Goal: Information Seeking & Learning: Learn about a topic

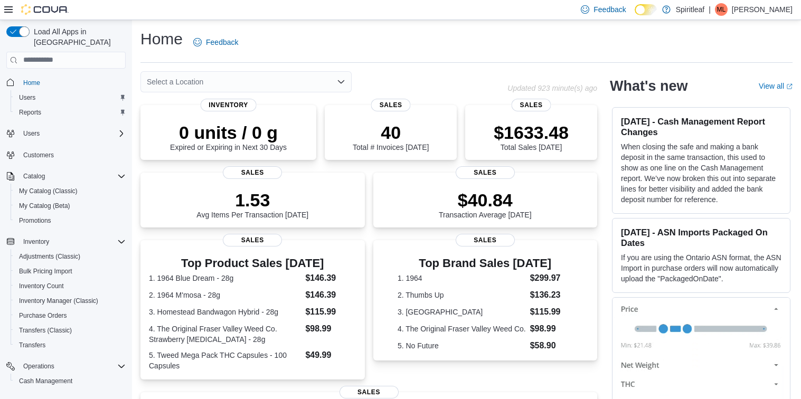
scroll to position [54, 0]
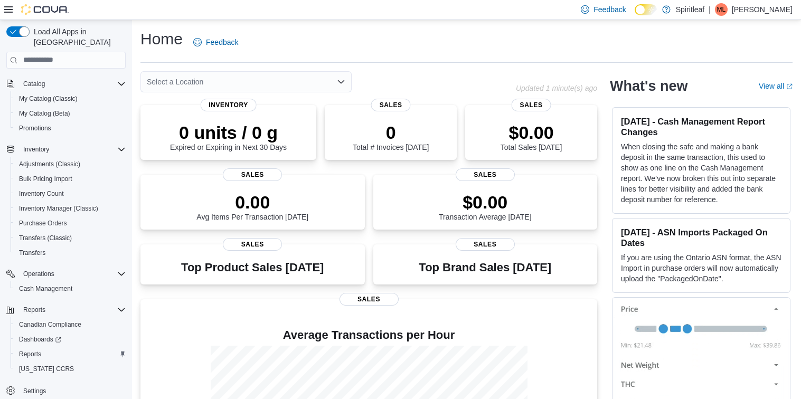
scroll to position [124, 0]
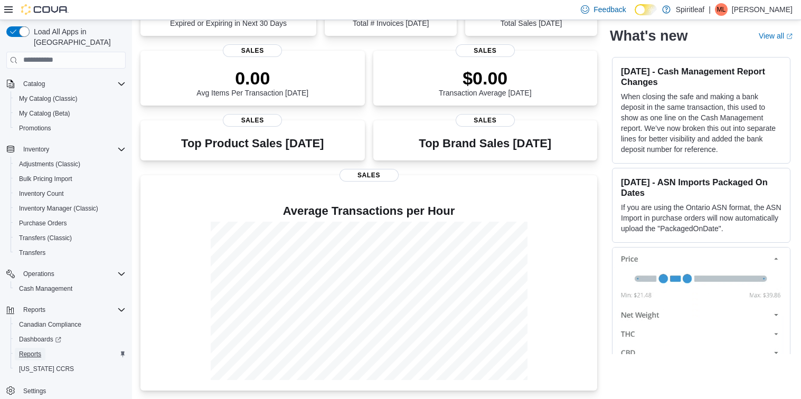
click at [35, 350] on span "Reports" at bounding box center [30, 354] width 22 height 8
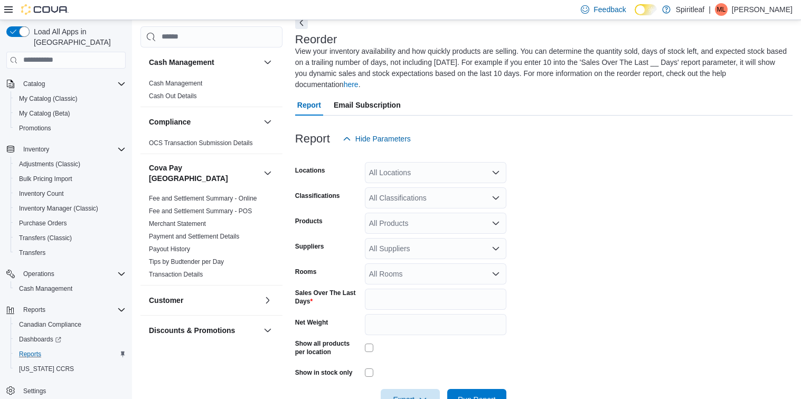
scroll to position [58, 0]
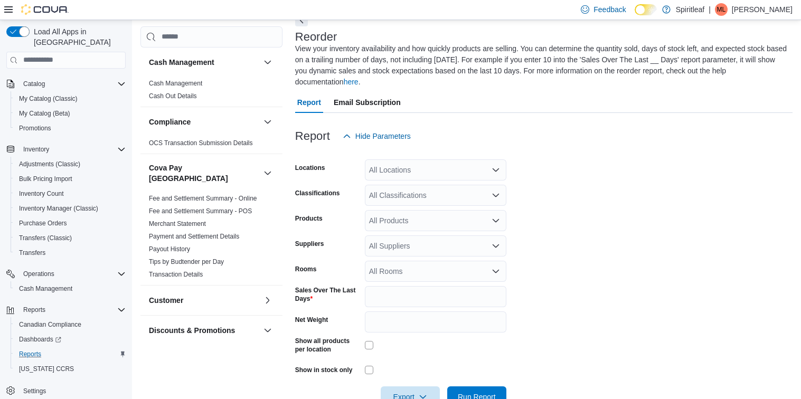
click at [431, 172] on div "All Locations" at bounding box center [436, 170] width 142 height 21
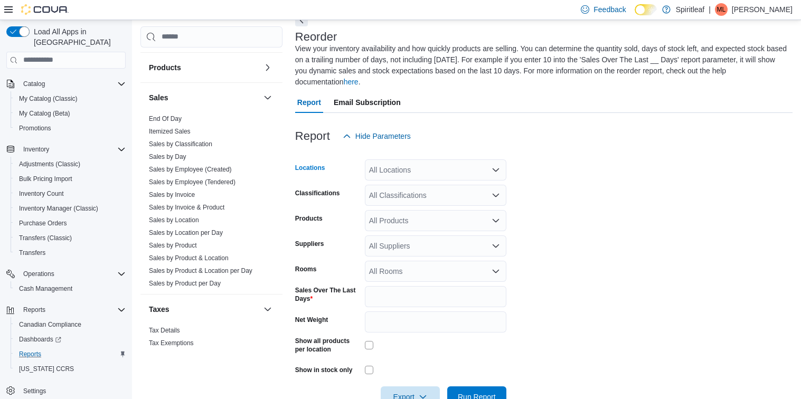
scroll to position [732, 0]
click at [206, 182] on link "Sales by Employee (Tendered)" at bounding box center [192, 185] width 87 height 7
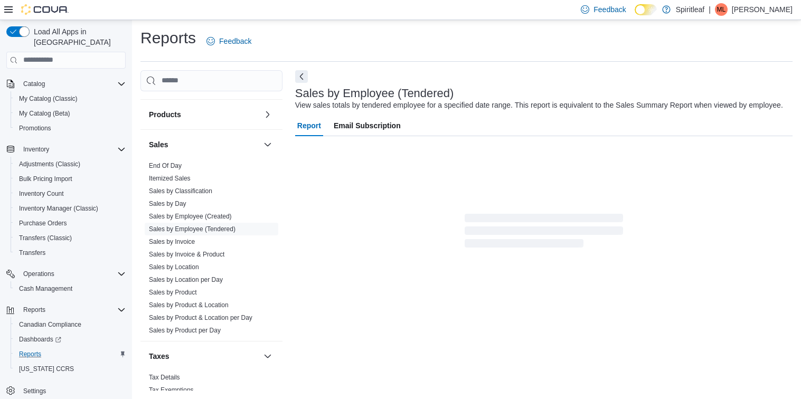
scroll to position [35, 0]
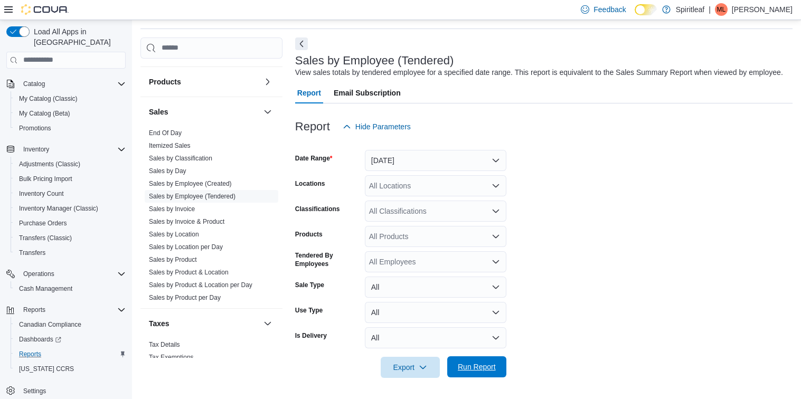
click at [458, 370] on span "Run Report" at bounding box center [477, 367] width 46 height 21
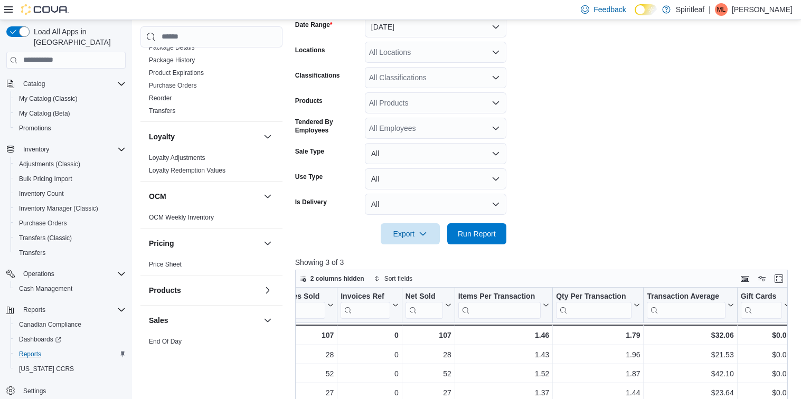
scroll to position [511, 0]
click at [158, 96] on link "Reorder" at bounding box center [160, 99] width 23 height 7
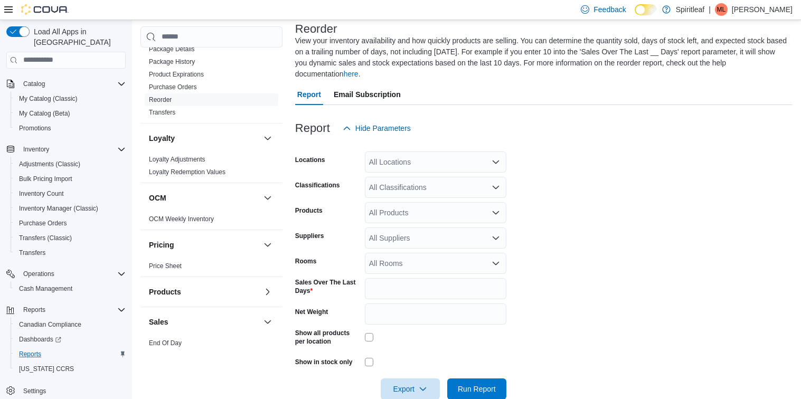
scroll to position [58, 0]
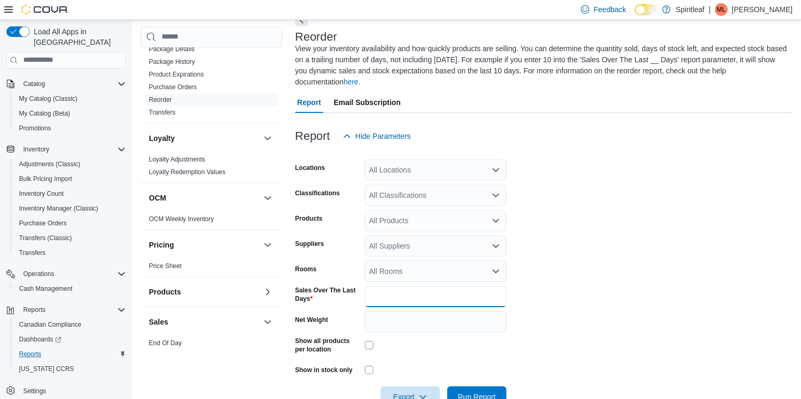
click at [399, 300] on input "*" at bounding box center [436, 296] width 142 height 21
type input "**"
click at [488, 394] on span "Run Report" at bounding box center [477, 396] width 38 height 11
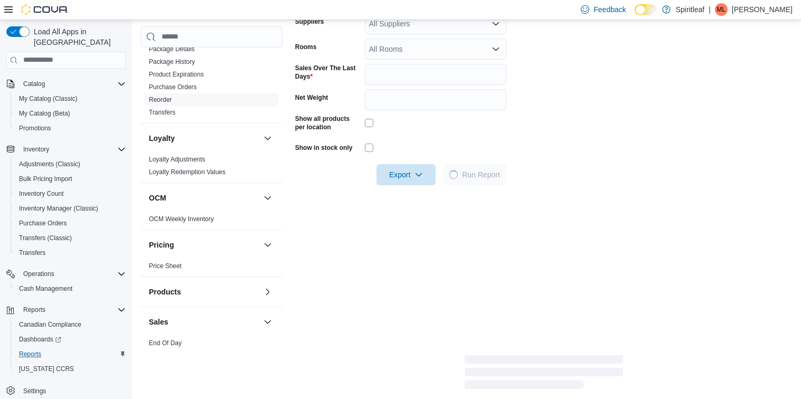
scroll to position [282, 0]
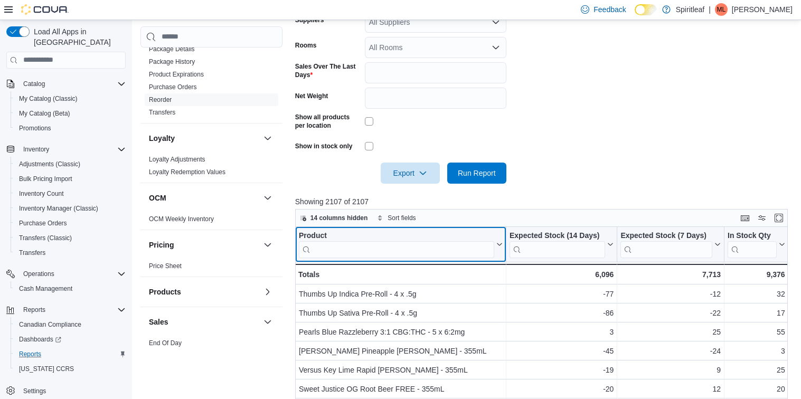
click at [436, 247] on input "search" at bounding box center [396, 249] width 195 height 17
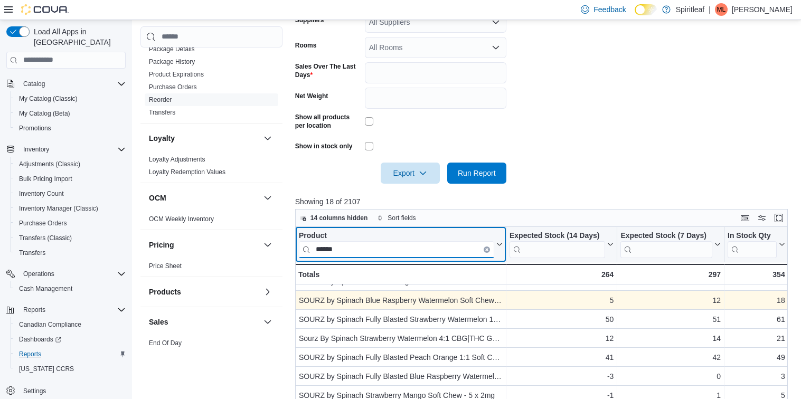
scroll to position [21, 0]
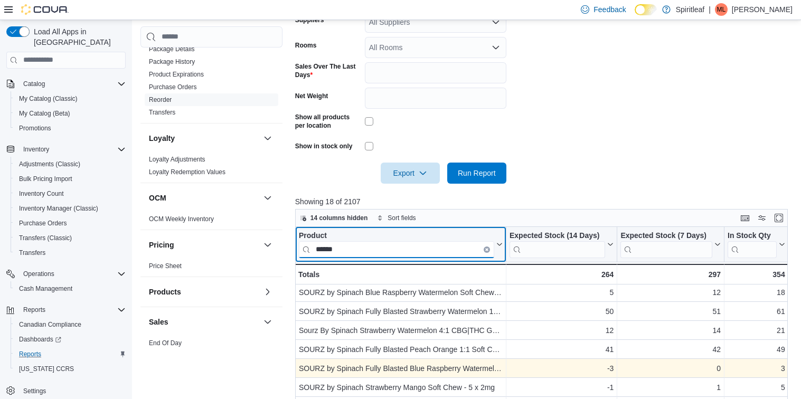
type input "*****"
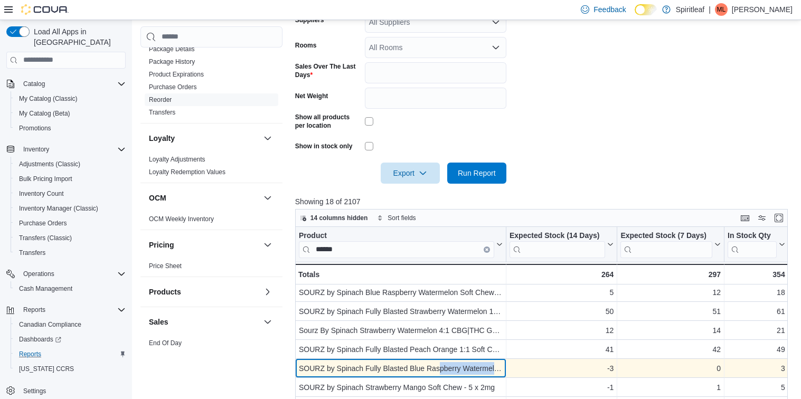
drag, startPoint x: 501, startPoint y: 369, endPoint x: 440, endPoint y: 369, distance: 61.8
click at [440, 369] on div "SOURZ by Spinach Fully Blasted Blue Raspberry Watermelon Soft Chews - 10 Pack" at bounding box center [401, 368] width 204 height 13
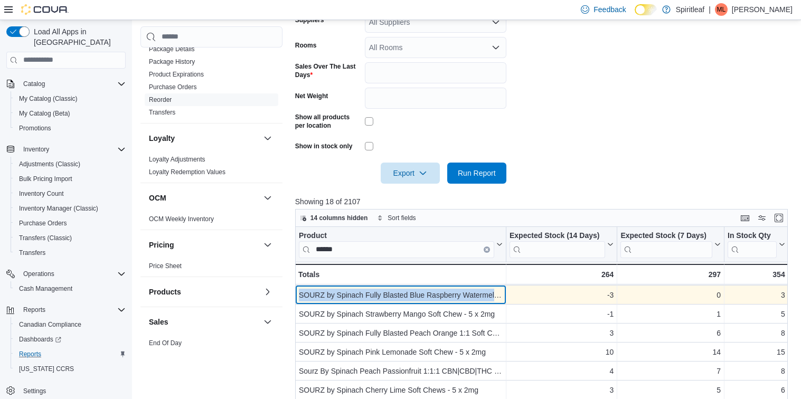
scroll to position [98, 0]
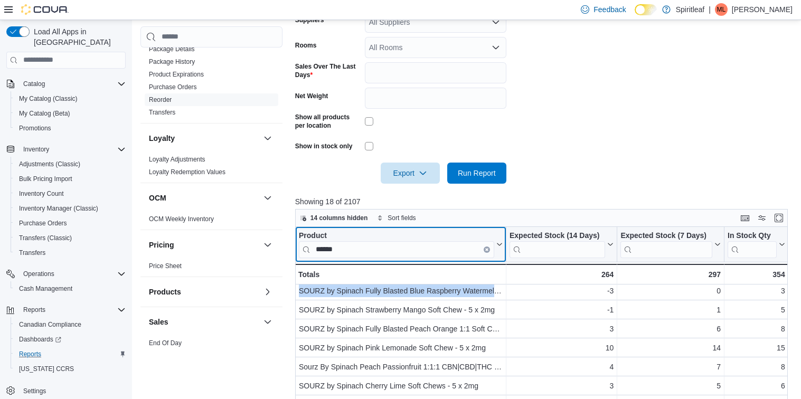
drag, startPoint x: 488, startPoint y: 249, endPoint x: 469, endPoint y: 250, distance: 19.0
click at [488, 249] on icon "Clear input" at bounding box center [487, 250] width 2 height 2
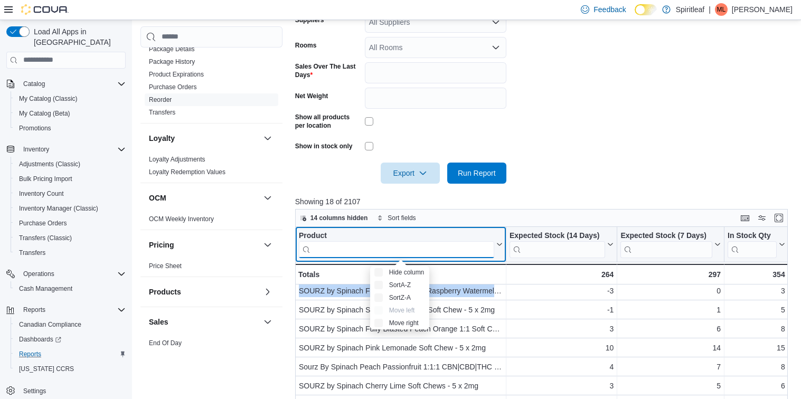
click at [466, 247] on input "search" at bounding box center [396, 249] width 195 height 17
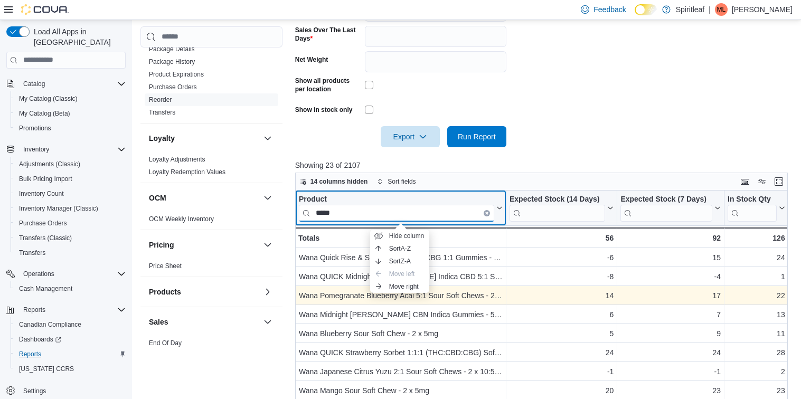
scroll to position [322, 0]
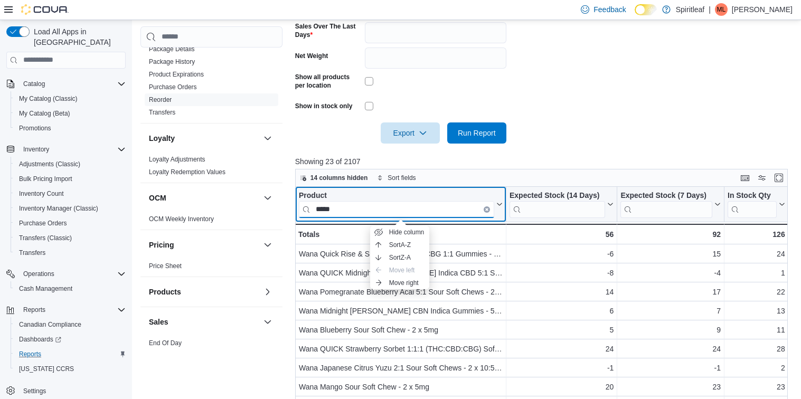
type input "****"
click at [488, 209] on icon "Clear input" at bounding box center [487, 210] width 2 height 2
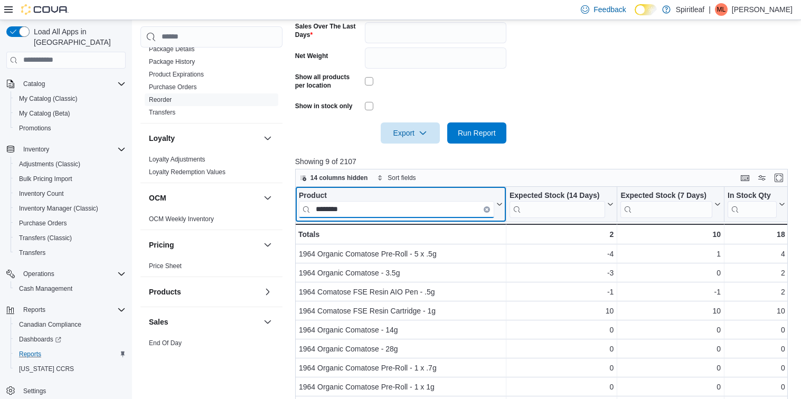
type input "********"
